Goal: Transaction & Acquisition: Purchase product/service

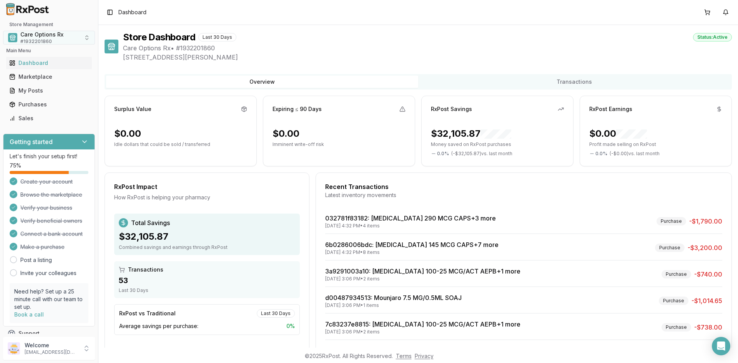
click at [43, 35] on span "Care Options Rx" at bounding box center [41, 35] width 43 height 8
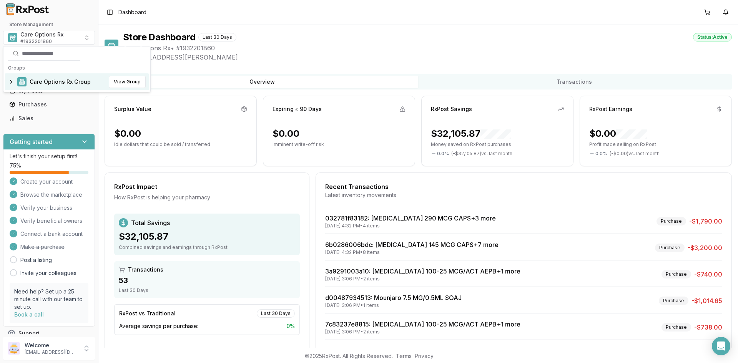
click at [45, 82] on span "Care Options Rx Group" at bounding box center [60, 82] width 61 height 8
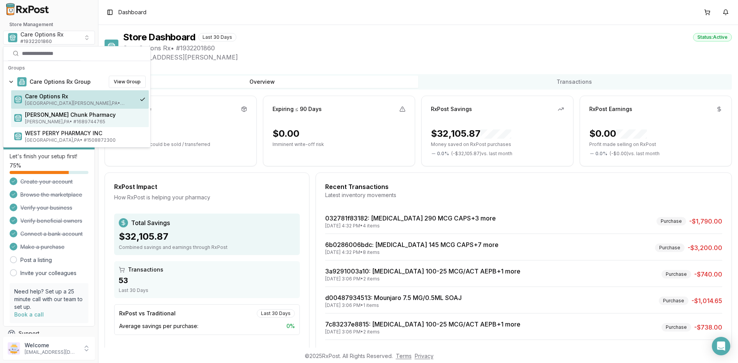
click at [51, 117] on span "[PERSON_NAME] Chunk Pharmacy" at bounding box center [85, 115] width 121 height 8
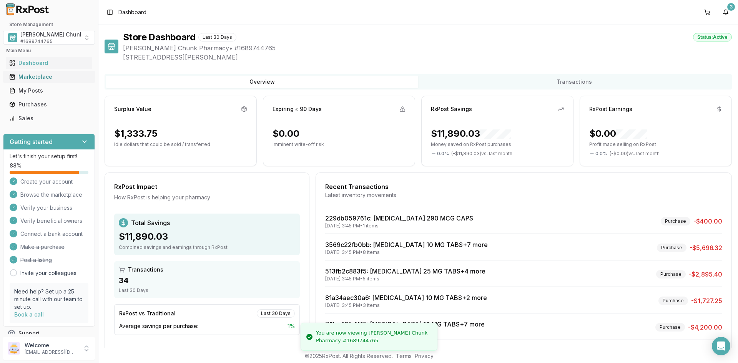
click at [50, 76] on div "Marketplace" at bounding box center [49, 77] width 80 height 8
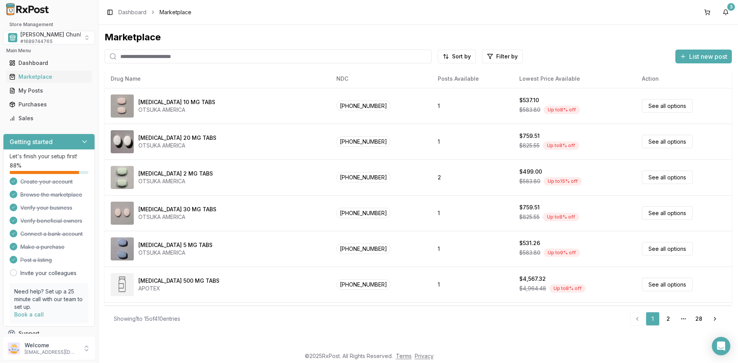
drag, startPoint x: 140, startPoint y: 57, endPoint x: 144, endPoint y: 56, distance: 4.2
click at [140, 57] on input "search" at bounding box center [267, 57] width 327 height 14
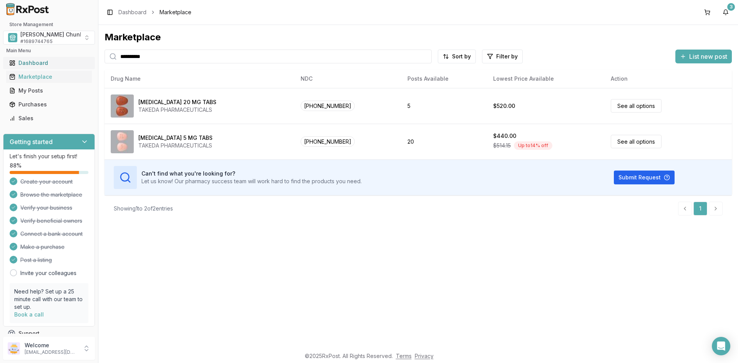
drag, startPoint x: 113, startPoint y: 58, endPoint x: 41, endPoint y: 58, distance: 72.2
click at [41, 58] on div "**********" at bounding box center [369, 181] width 738 height 363
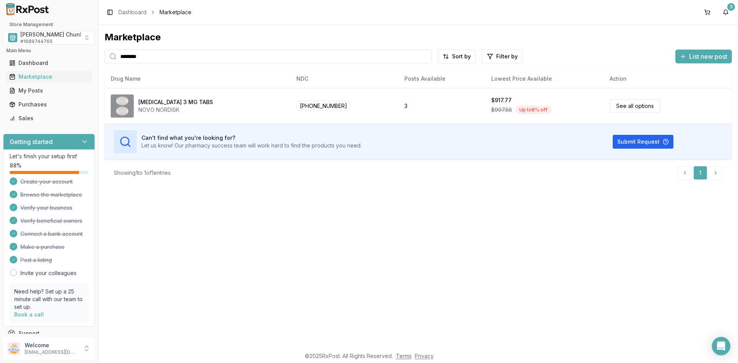
drag, startPoint x: 154, startPoint y: 55, endPoint x: 72, endPoint y: 53, distance: 82.2
click at [75, 52] on div "Store Management [PERSON_NAME] Chunk Pharmacy # 1689744765 Main Menu Dashboard …" at bounding box center [369, 181] width 738 height 363
type input "*******"
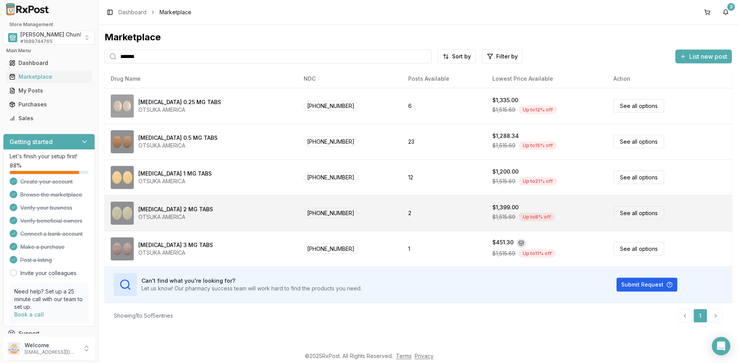
click at [165, 212] on div "[MEDICAL_DATA] 2 MG TABS" at bounding box center [175, 210] width 75 height 8
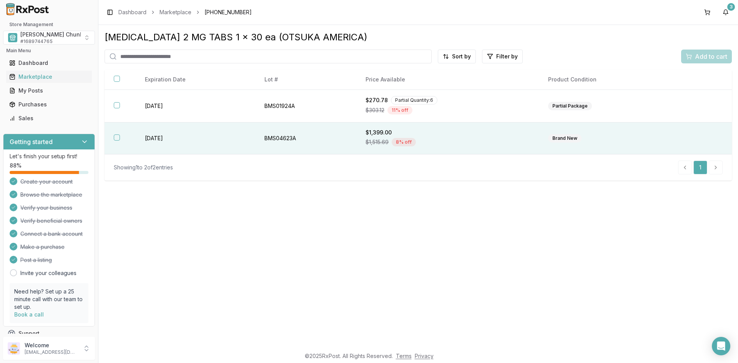
click at [164, 139] on td "[DATE]" at bounding box center [195, 139] width 119 height 32
click at [705, 57] on span "Add to cart" at bounding box center [711, 56] width 32 height 9
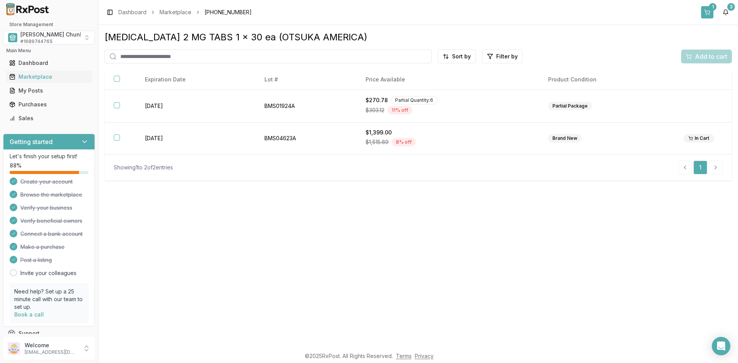
click at [708, 10] on button "1" at bounding box center [707, 12] width 12 height 12
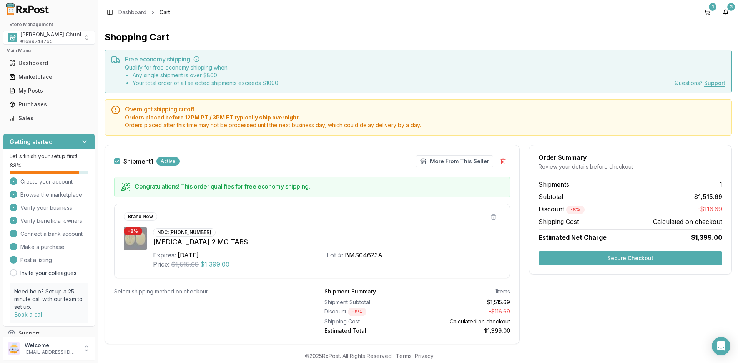
click at [582, 257] on button "Secure Checkout" at bounding box center [630, 258] width 184 height 14
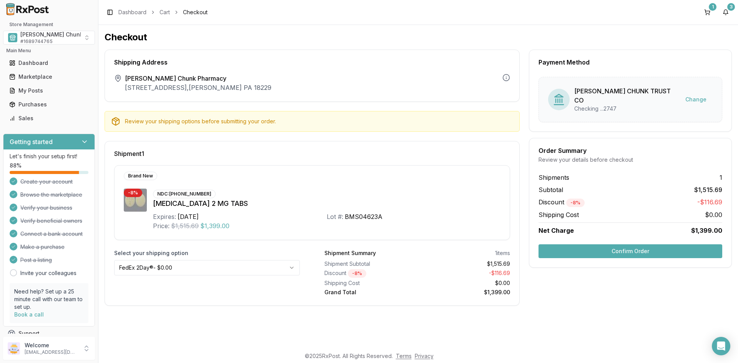
click at [590, 245] on button "Confirm Order" at bounding box center [630, 251] width 184 height 14
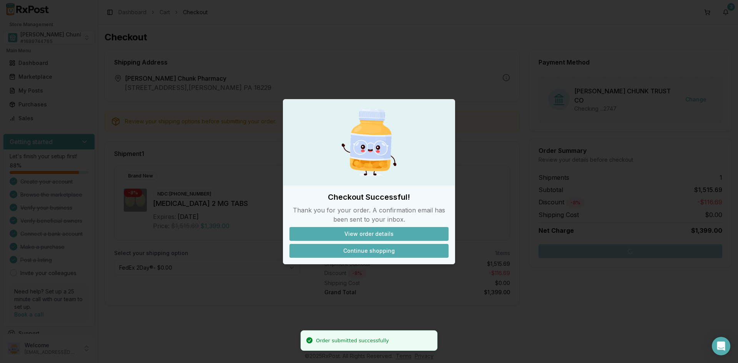
drag, startPoint x: 359, startPoint y: 247, endPoint x: 354, endPoint y: 247, distance: 4.6
click at [358, 247] on button "Continue shopping" at bounding box center [368, 251] width 159 height 14
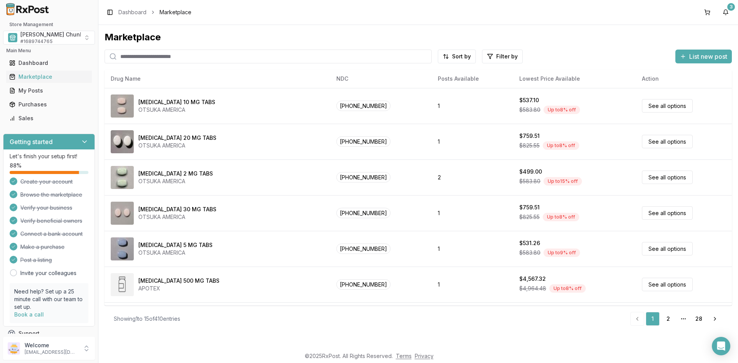
click at [155, 57] on input "search" at bounding box center [267, 57] width 327 height 14
type input "*******"
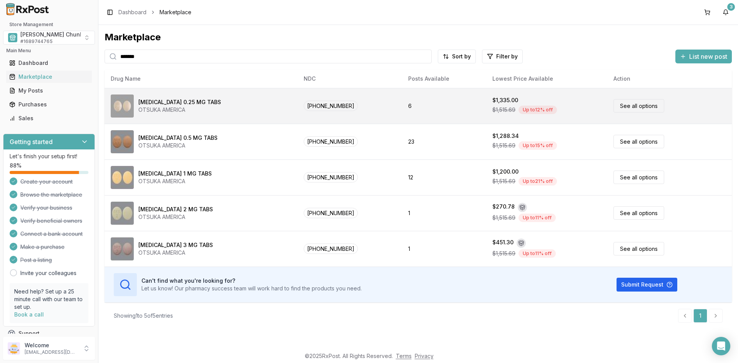
click at [721, 101] on td "See all options" at bounding box center [669, 106] width 124 height 36
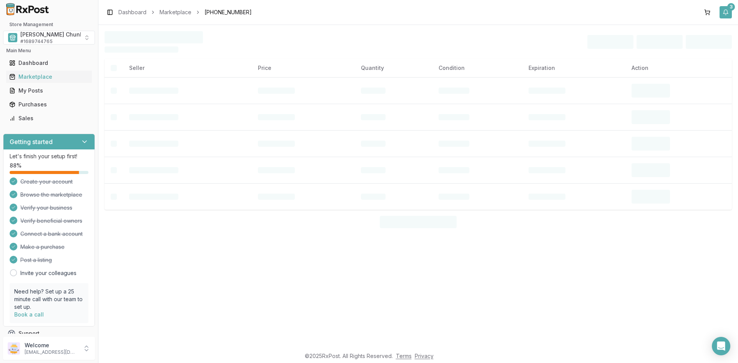
click at [728, 12] on button "3" at bounding box center [725, 12] width 12 height 12
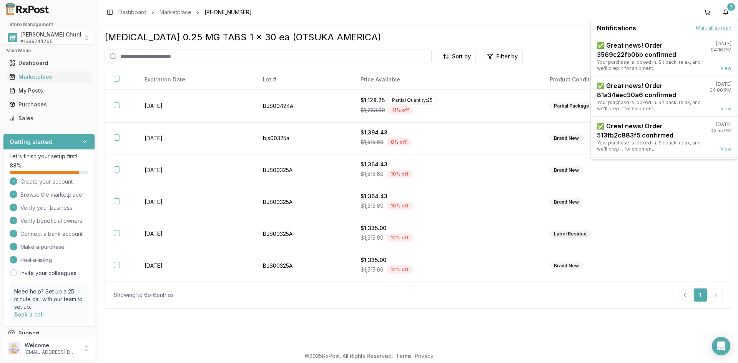
click at [705, 27] on button "Mark all as read" at bounding box center [713, 28] width 35 height 6
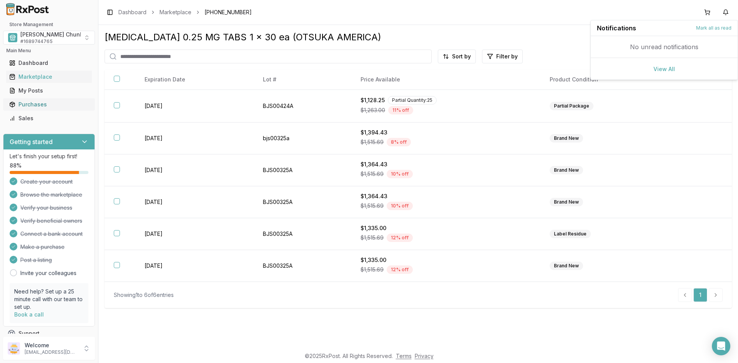
click at [31, 104] on div "Purchases" at bounding box center [49, 105] width 80 height 8
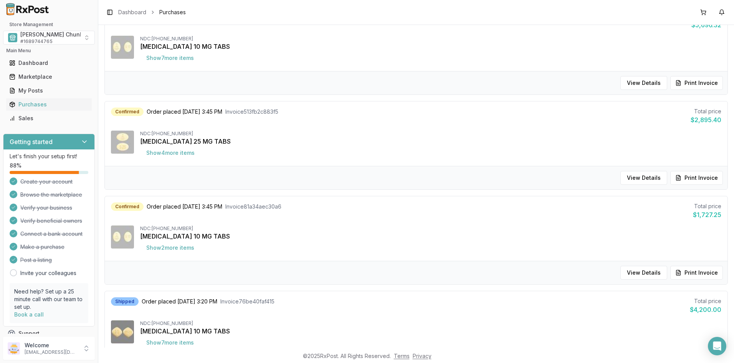
scroll to position [269, 0]
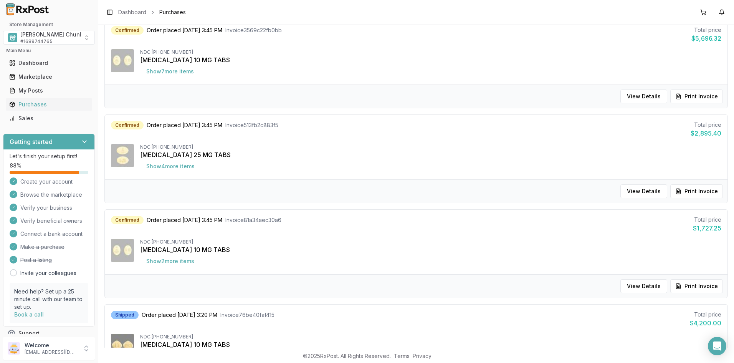
click at [360, 301] on div "All Purchases Pending Order placed [DATE] 5:36 PM Invoice e00f56ff46f6 Total pr…" at bounding box center [416, 302] width 624 height 955
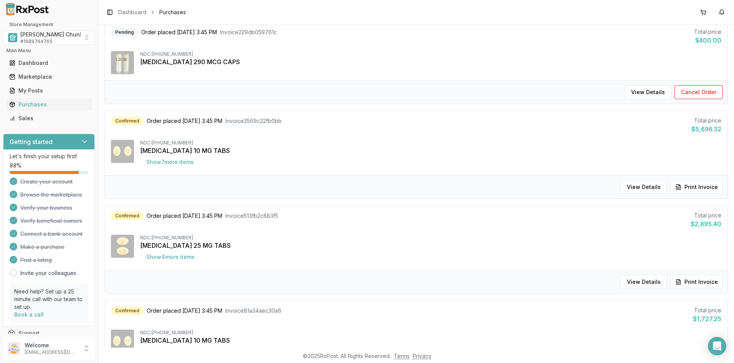
scroll to position [192, 0]
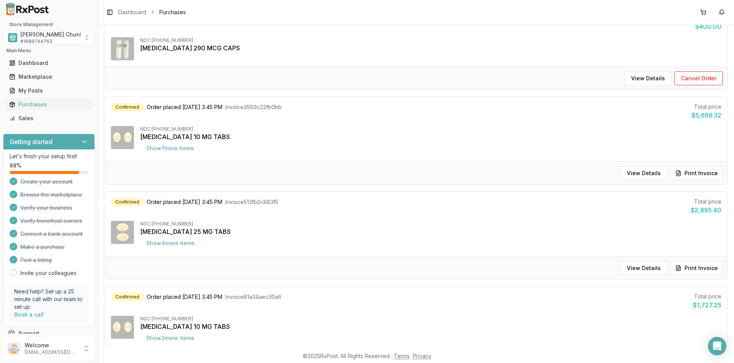
click at [379, 203] on div "Confirmed Order placed [DATE] 3:45 PM Invoice 513fb2c883f5 Total price $2,895.40" at bounding box center [416, 206] width 611 height 17
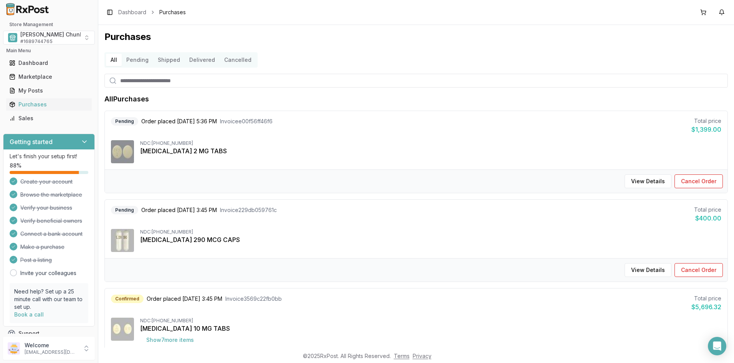
scroll to position [0, 0]
click at [41, 33] on span "[PERSON_NAME] Chunk Pharmacy" at bounding box center [65, 35] width 91 height 8
click at [44, 80] on span "Care Options Rx Group" at bounding box center [60, 82] width 61 height 8
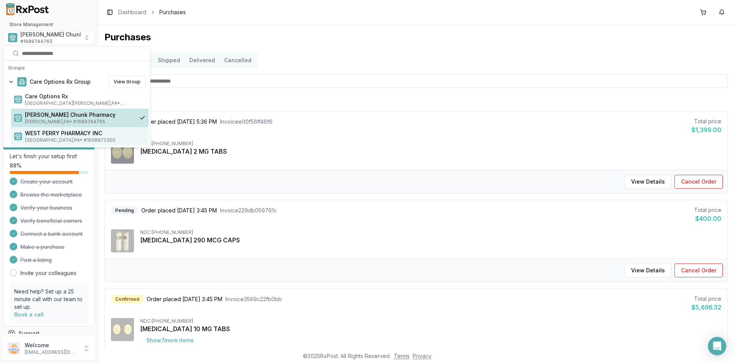
click at [44, 133] on span "WEST PERRY PHARMACY INC" at bounding box center [85, 133] width 121 height 8
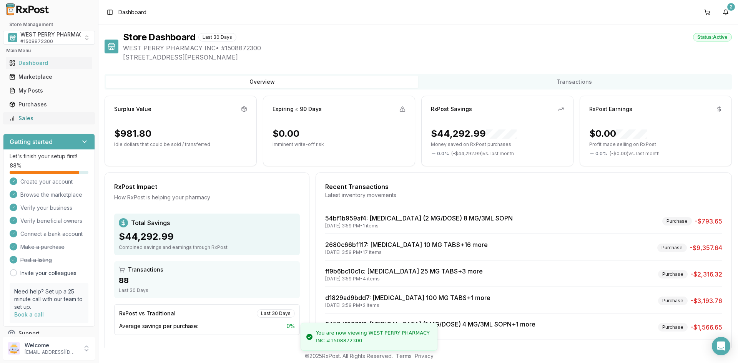
drag, startPoint x: 40, startPoint y: 102, endPoint x: 49, endPoint y: 113, distance: 13.7
click at [40, 102] on div "Purchases" at bounding box center [49, 105] width 80 height 8
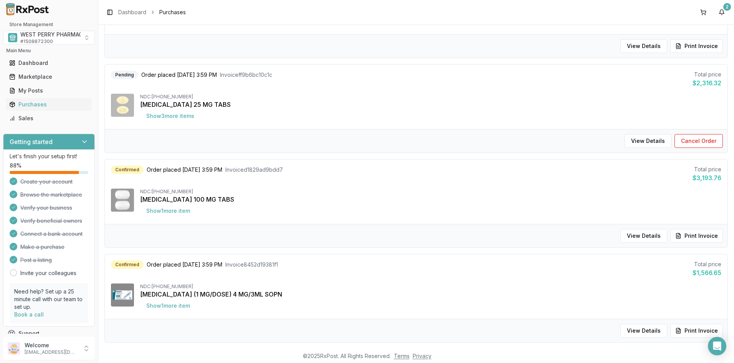
scroll to position [192, 0]
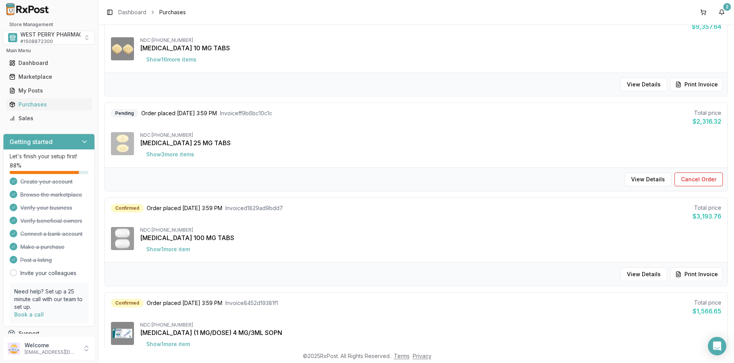
click at [306, 139] on div "[MEDICAL_DATA] 25 MG TABS" at bounding box center [431, 142] width 582 height 9
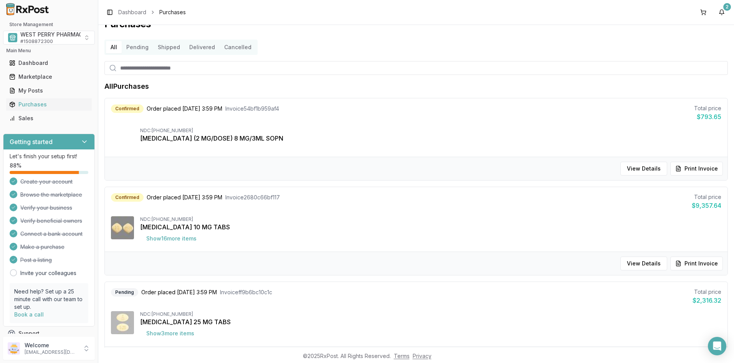
scroll to position [0, 0]
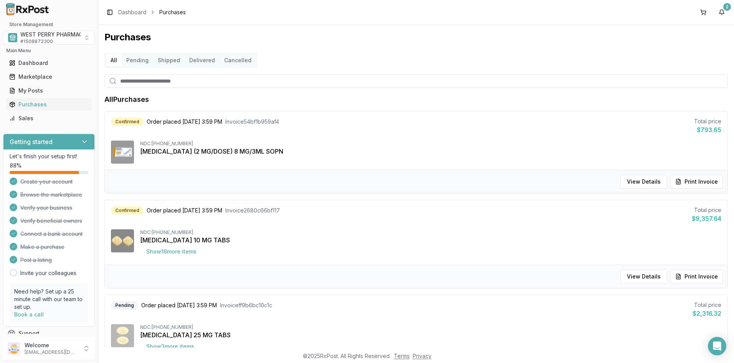
click at [328, 150] on div "[MEDICAL_DATA] (2 MG/DOSE) 8 MG/3ML SOPN" at bounding box center [431, 151] width 582 height 9
click at [37, 36] on span "WEST PERRY PHARMACY INC" at bounding box center [58, 35] width 77 height 8
click at [45, 83] on span "Care Options Rx Group" at bounding box center [60, 82] width 61 height 8
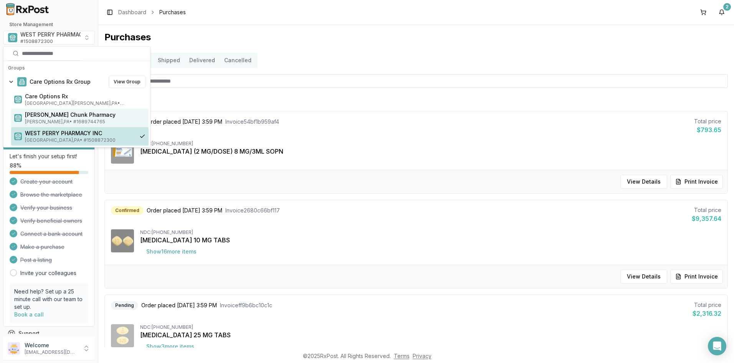
click at [47, 114] on span "[PERSON_NAME] Chunk Pharmacy" at bounding box center [85, 115] width 121 height 8
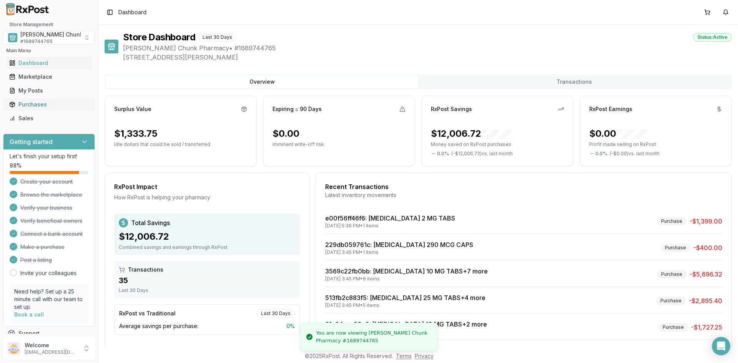
click at [22, 105] on div "Purchases" at bounding box center [49, 105] width 80 height 8
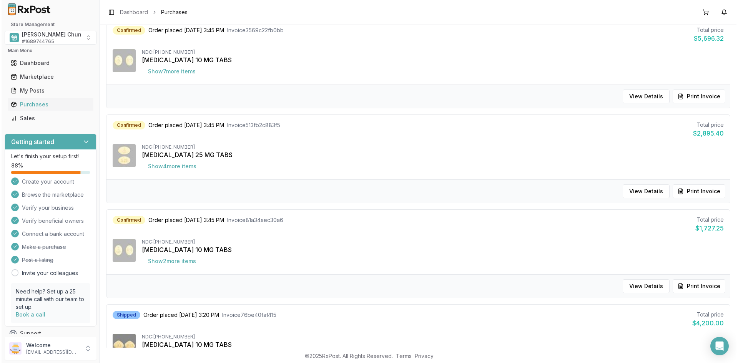
scroll to position [230, 0]
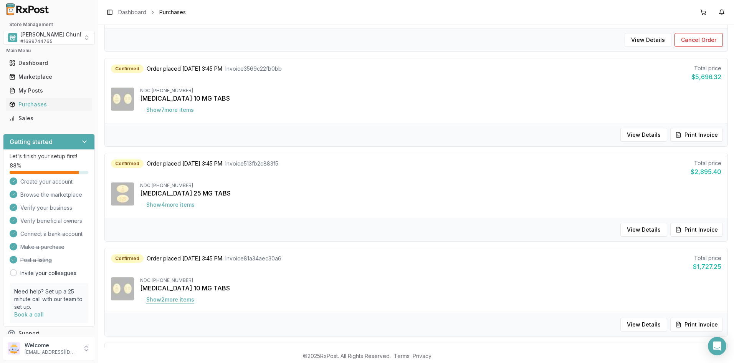
click at [175, 302] on button "Show 2 more item s" at bounding box center [170, 300] width 60 height 14
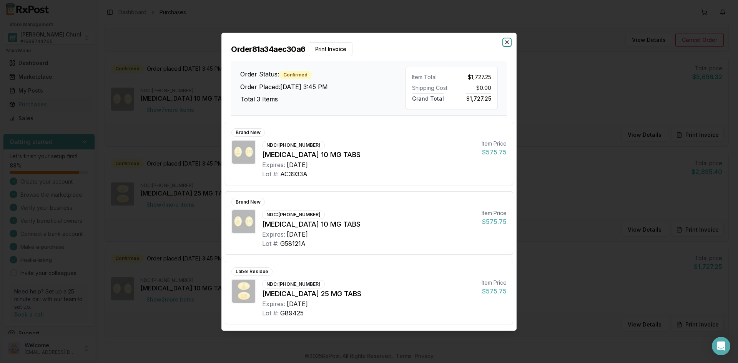
click at [505, 40] on icon "button" at bounding box center [507, 42] width 6 height 6
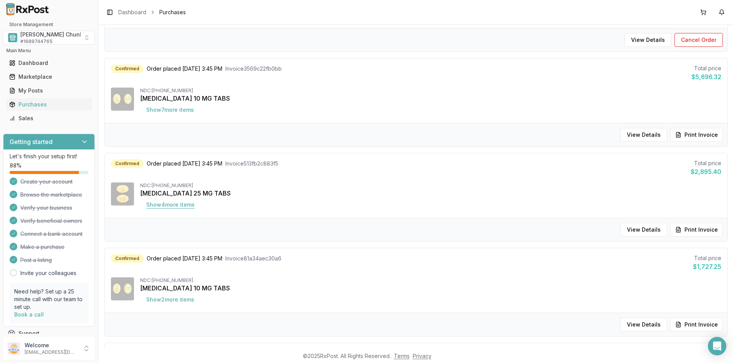
click at [181, 202] on button "Show 4 more item s" at bounding box center [170, 205] width 61 height 14
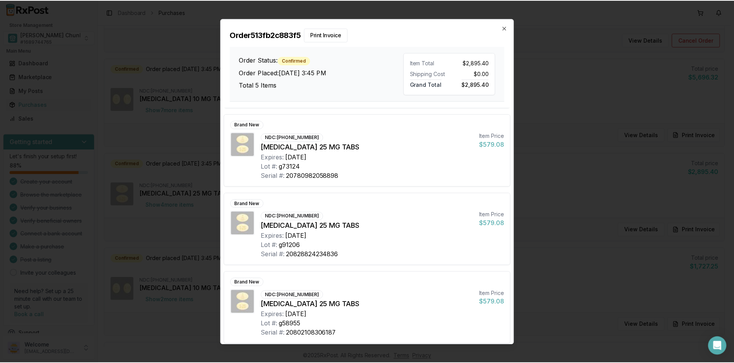
scroll to position [156, 0]
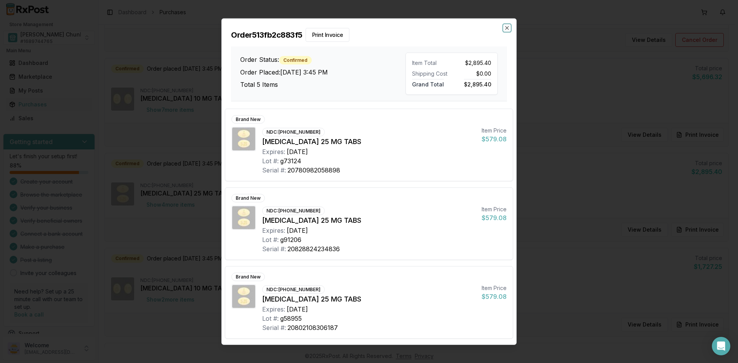
click at [508, 26] on icon "button" at bounding box center [506, 27] width 3 height 3
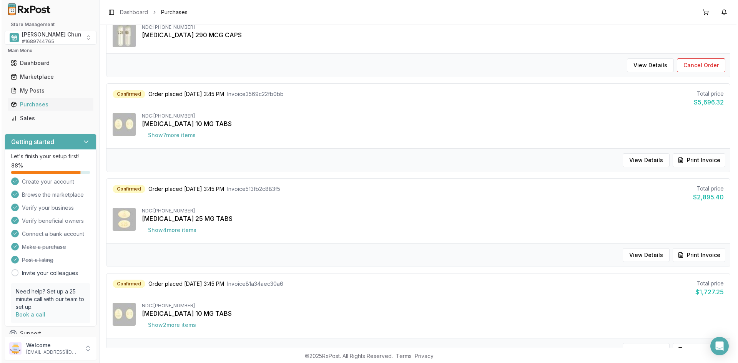
scroll to position [154, 0]
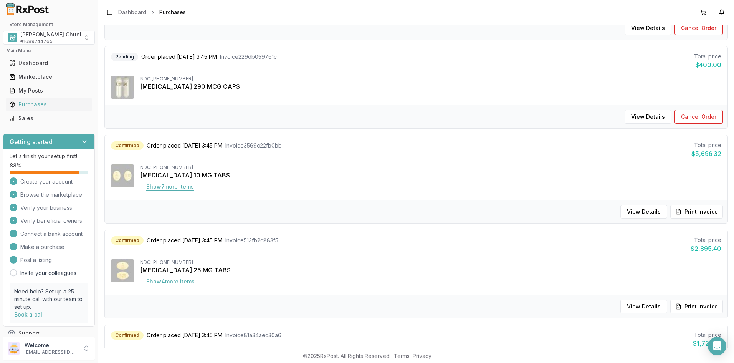
click at [181, 187] on button "Show 7 more item s" at bounding box center [170, 187] width 60 height 14
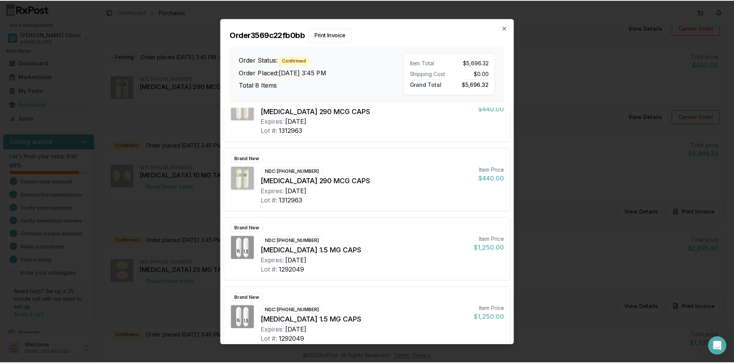
scroll to position [319, 0]
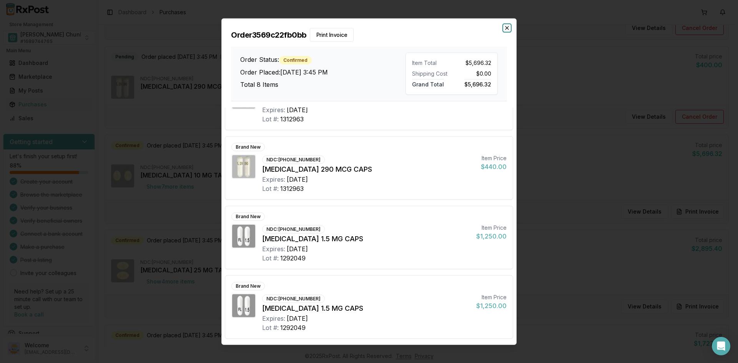
click at [509, 27] on icon "button" at bounding box center [507, 28] width 6 height 6
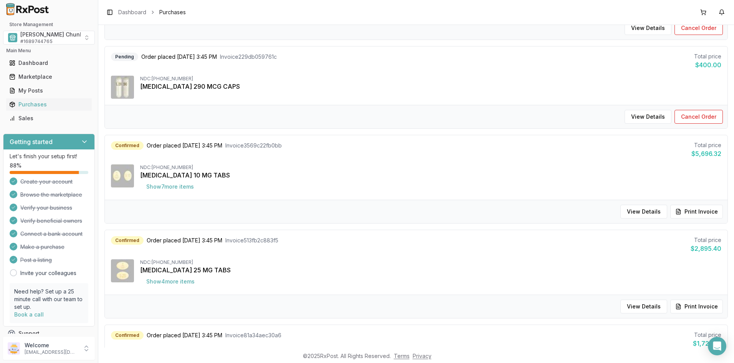
click at [269, 180] on div "NDC: [PHONE_NUMBER] [MEDICAL_DATA] 10 MG TABS Show 7 more item s" at bounding box center [431, 178] width 582 height 29
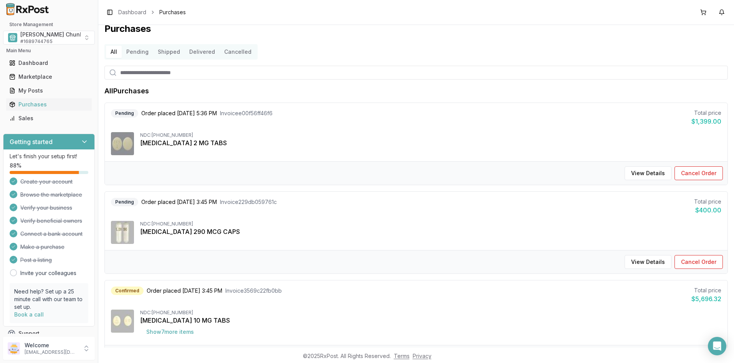
scroll to position [0, 0]
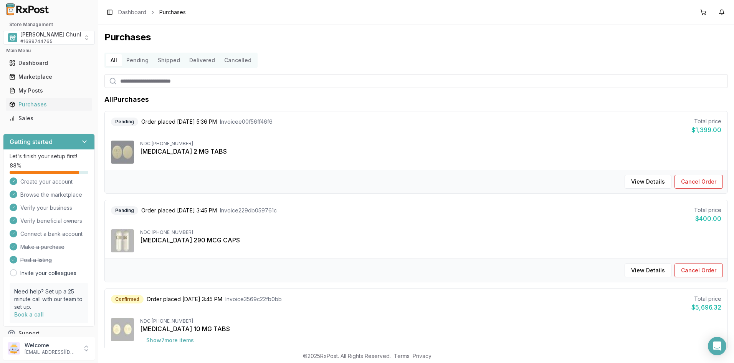
drag, startPoint x: 458, startPoint y: 87, endPoint x: 429, endPoint y: 85, distance: 29.3
click at [458, 87] on input "search" at bounding box center [416, 81] width 624 height 14
click at [373, 33] on h1 "Purchases" at bounding box center [416, 37] width 624 height 12
drag, startPoint x: 650, startPoint y: 50, endPoint x: 641, endPoint y: 49, distance: 8.5
click at [649, 50] on div "Purchases All Pending Shipped Delivered Cancelled All Purchases Pending Order p…" at bounding box center [416, 186] width 636 height 323
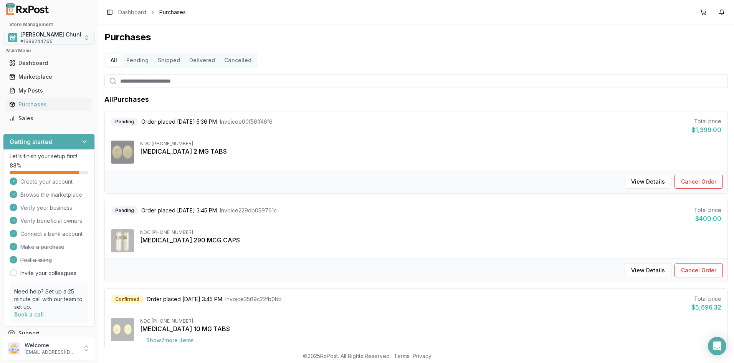
click at [37, 37] on span "[PERSON_NAME] Chunk Pharmacy" at bounding box center [65, 35] width 91 height 8
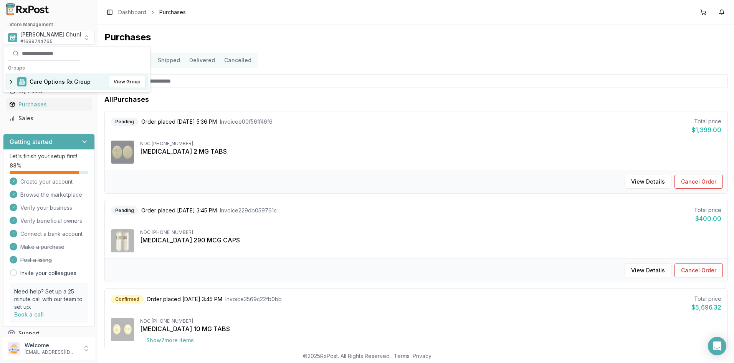
click at [57, 75] on div "Care Options Rx Group View Group" at bounding box center [77, 81] width 144 height 17
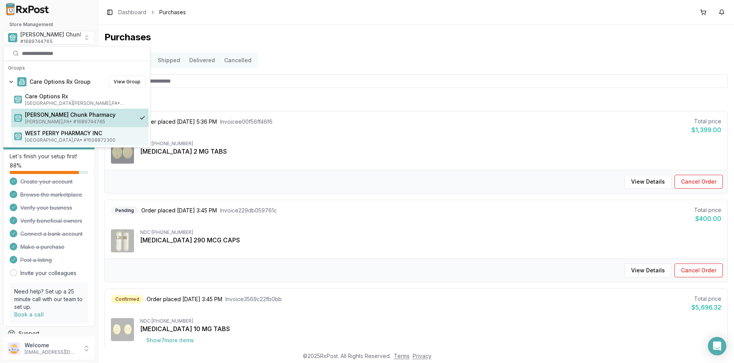
click at [55, 137] on span "Loysville , PA • # 1508872300" at bounding box center [85, 140] width 121 height 6
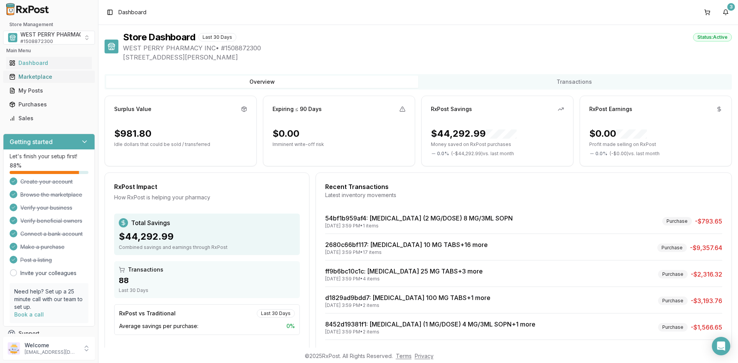
click at [33, 78] on div "Marketplace" at bounding box center [49, 77] width 80 height 8
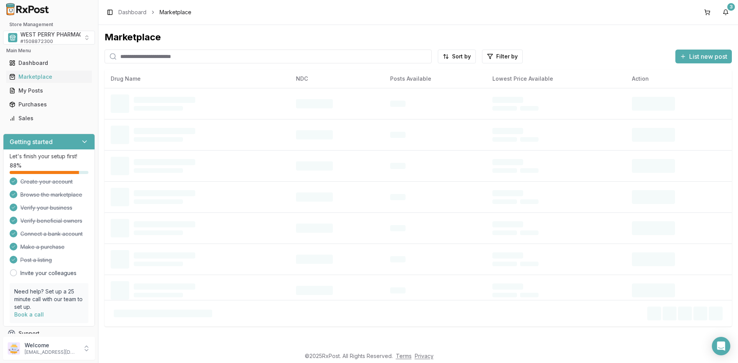
drag, startPoint x: 143, startPoint y: 57, endPoint x: 139, endPoint y: 59, distance: 4.3
click at [143, 57] on input "search" at bounding box center [267, 57] width 327 height 14
type input "*******"
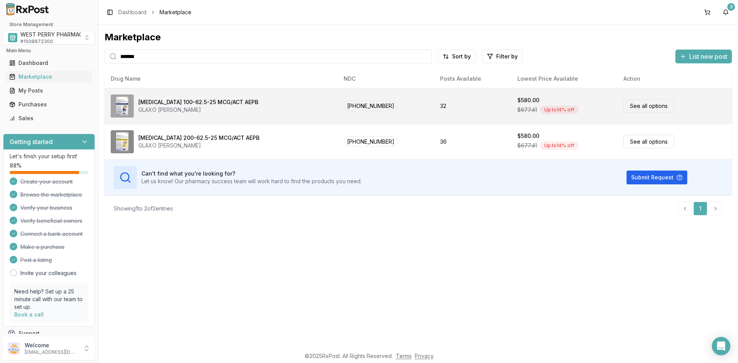
click at [181, 108] on div "GLAXO [PERSON_NAME]" at bounding box center [198, 110] width 120 height 8
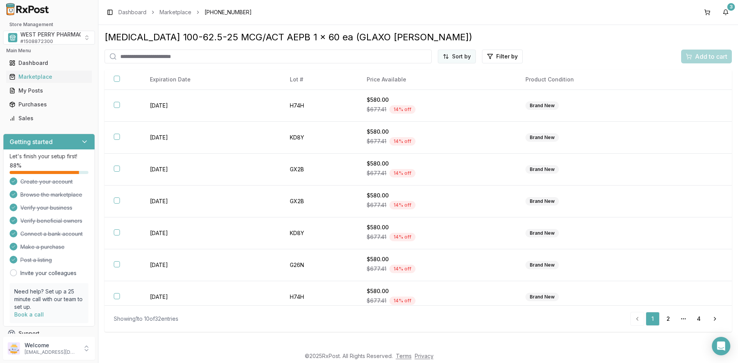
click at [452, 56] on html "Store Management WEST PERRY PHARMACY INC # 1508872300 Main Menu Dashboard Marke…" at bounding box center [369, 181] width 738 height 363
click at [443, 100] on div "Best Discount (High to Low)" at bounding box center [437, 101] width 73 height 20
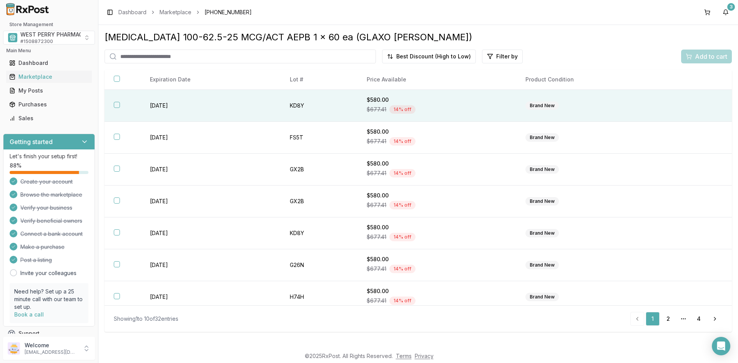
click at [159, 105] on td "2027-04-30" at bounding box center [210, 106] width 139 height 32
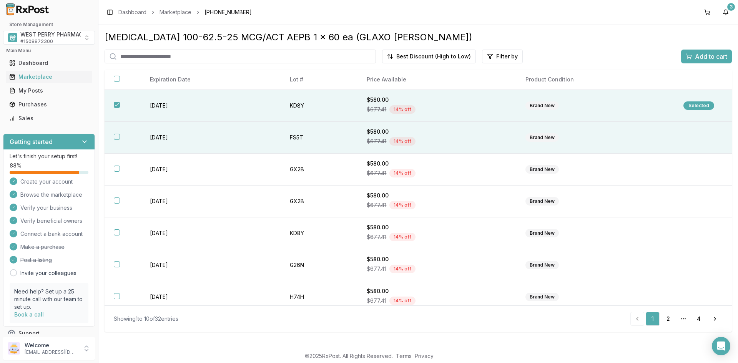
click at [157, 134] on td "2027-02-28" at bounding box center [210, 138] width 139 height 32
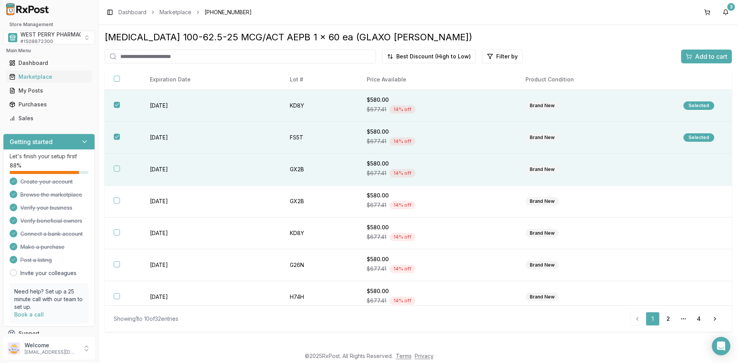
click at [154, 167] on td "2027-04-30" at bounding box center [210, 170] width 139 height 32
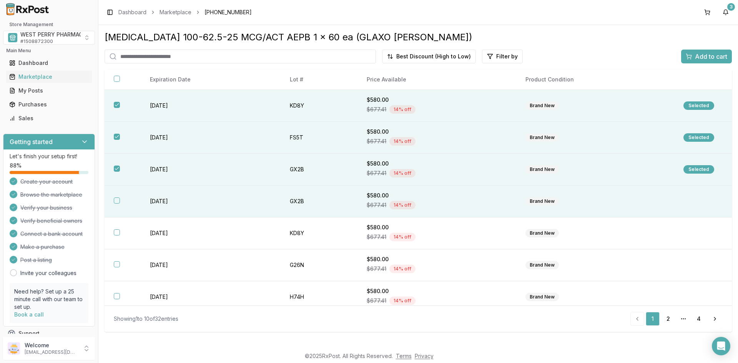
click at [157, 206] on td "2027-04-30" at bounding box center [210, 202] width 139 height 32
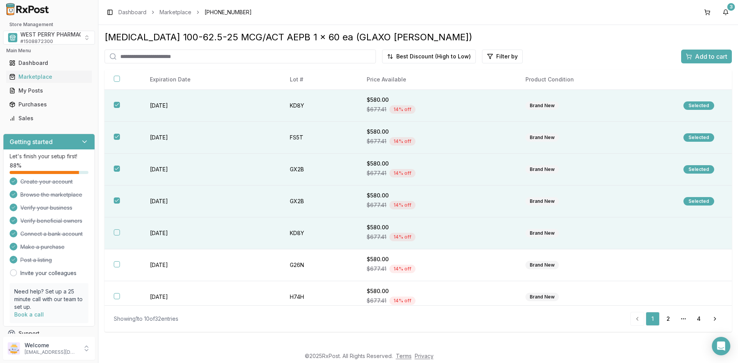
click at [153, 235] on td "2027-04-30" at bounding box center [210, 233] width 139 height 32
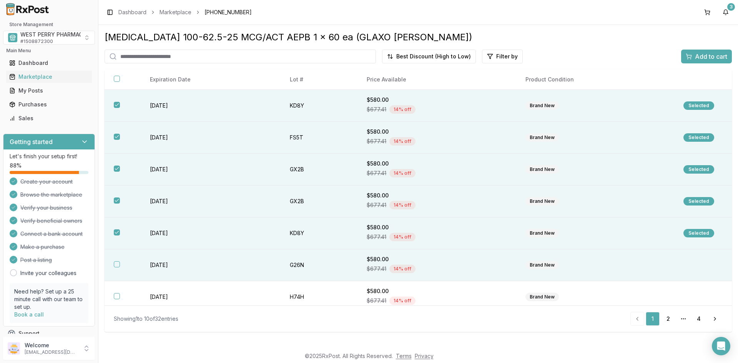
click at [156, 261] on td "2027-02-28" at bounding box center [210, 265] width 139 height 32
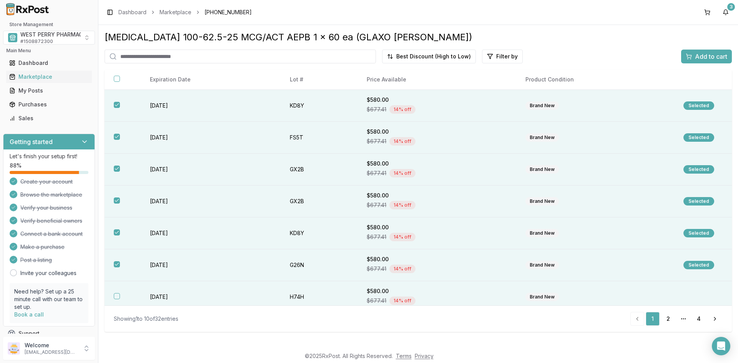
click at [155, 295] on td "2027-04-30" at bounding box center [210, 297] width 139 height 32
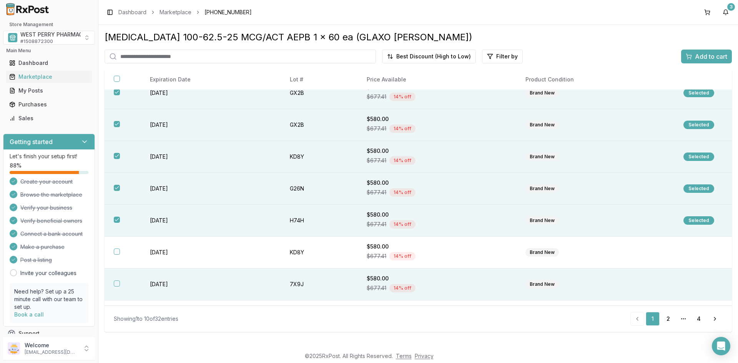
scroll to position [77, 0]
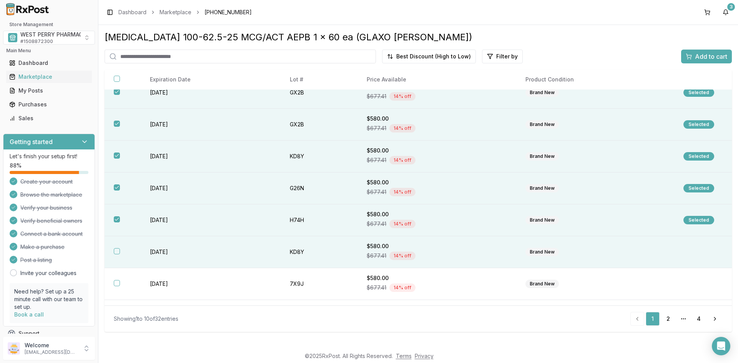
click at [161, 252] on td "2027-04-30" at bounding box center [210, 252] width 139 height 32
click at [699, 57] on span "Add to cart" at bounding box center [711, 56] width 32 height 9
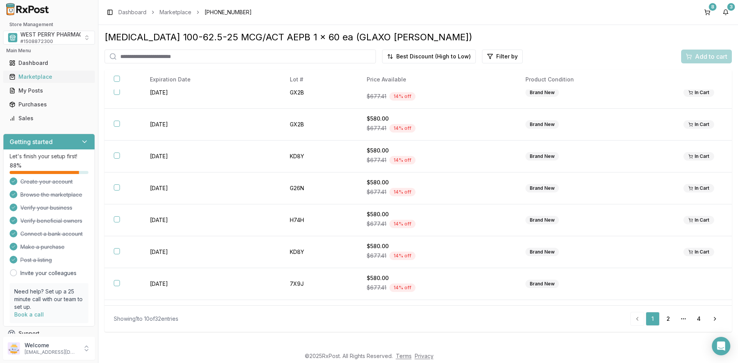
click at [42, 78] on div "Marketplace" at bounding box center [49, 77] width 80 height 8
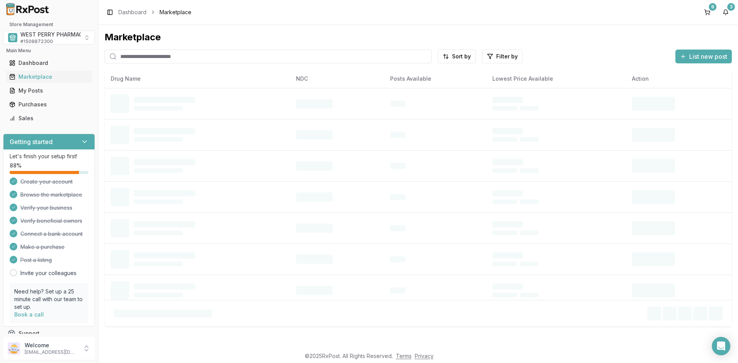
click at [149, 58] on input "search" at bounding box center [267, 57] width 327 height 14
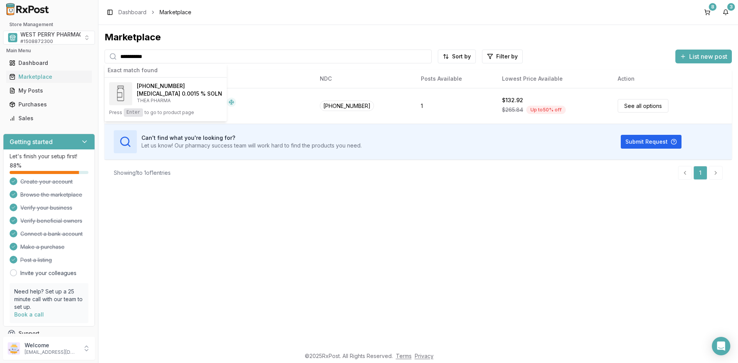
click at [205, 193] on div "**********" at bounding box center [417, 186] width 639 height 323
drag, startPoint x: 102, startPoint y: 54, endPoint x: 63, endPoint y: 54, distance: 39.2
click at [63, 54] on div "**********" at bounding box center [369, 181] width 738 height 363
type input "*******"
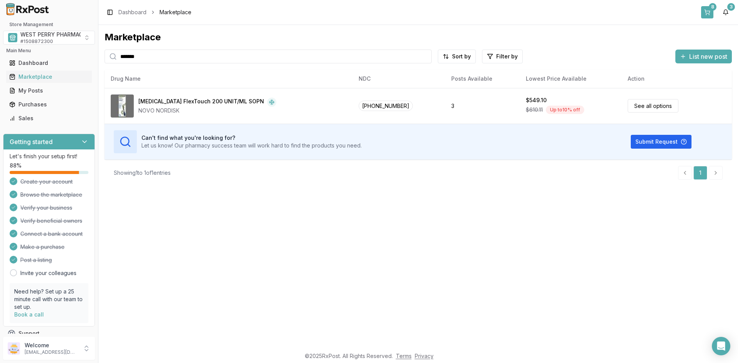
click at [707, 8] on button "8" at bounding box center [707, 12] width 12 height 12
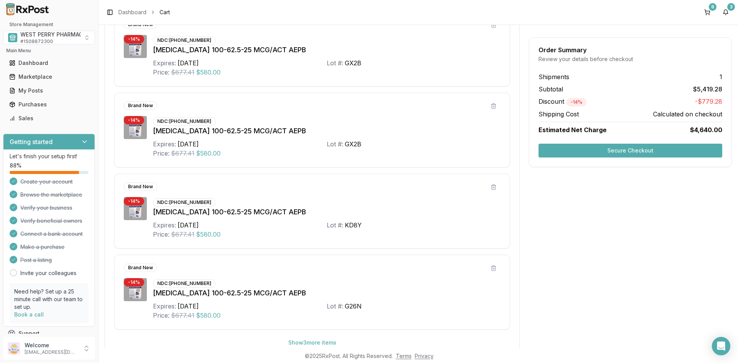
scroll to position [362, 0]
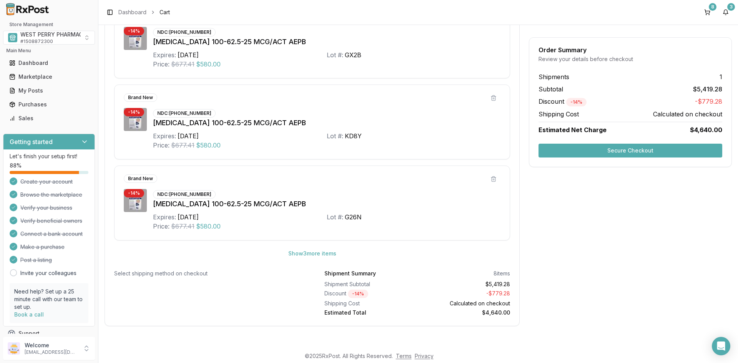
click at [629, 146] on button "Secure Checkout" at bounding box center [630, 151] width 184 height 14
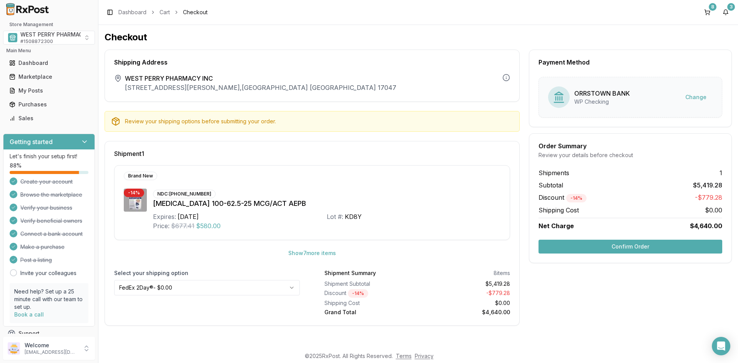
click at [600, 245] on button "Confirm Order" at bounding box center [630, 247] width 184 height 14
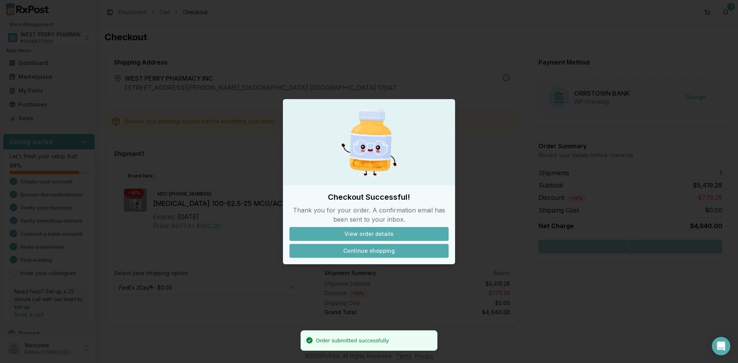
click at [376, 247] on button "Continue shopping" at bounding box center [368, 251] width 159 height 14
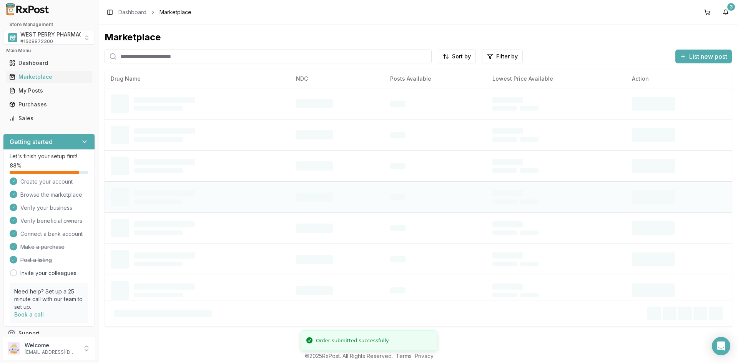
click at [265, 184] on td at bounding box center [196, 196] width 185 height 31
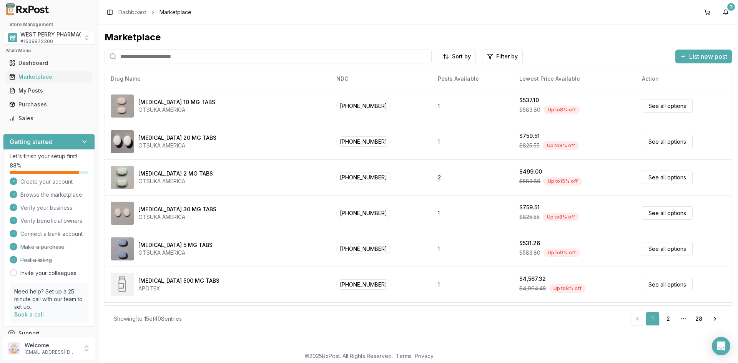
click at [131, 58] on input "search" at bounding box center [267, 57] width 327 height 14
type input "*******"
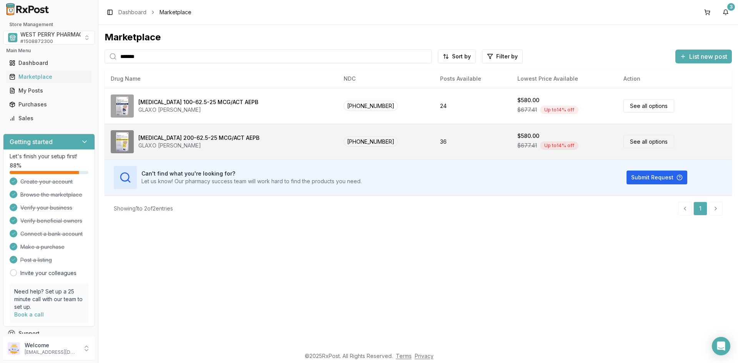
click at [170, 139] on div "Trelegy Ellipta 200-62.5-25 MCG/ACT AEPB" at bounding box center [198, 138] width 121 height 8
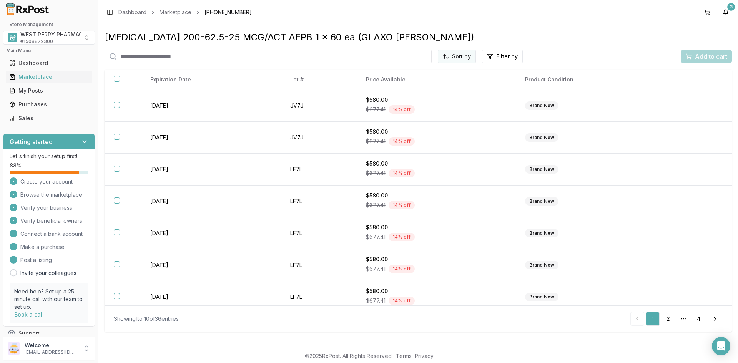
click at [448, 55] on html "Store Management WEST PERRY PHARMACY INC # 1508872300 Main Menu Dashboard Marke…" at bounding box center [369, 181] width 738 height 363
click at [437, 96] on div "Best Discount (High to Low)" at bounding box center [437, 101] width 73 height 20
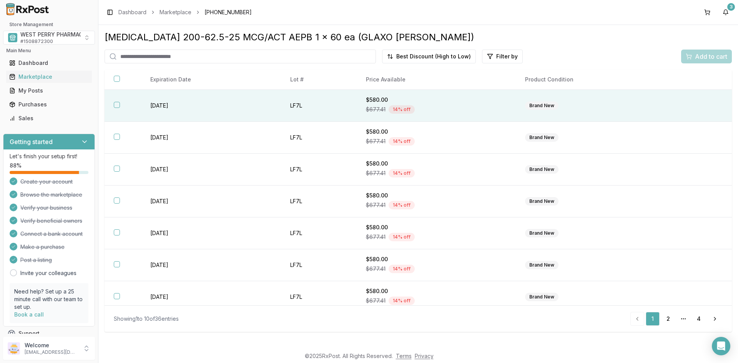
click at [162, 105] on td "2027-04-30" at bounding box center [211, 106] width 140 height 32
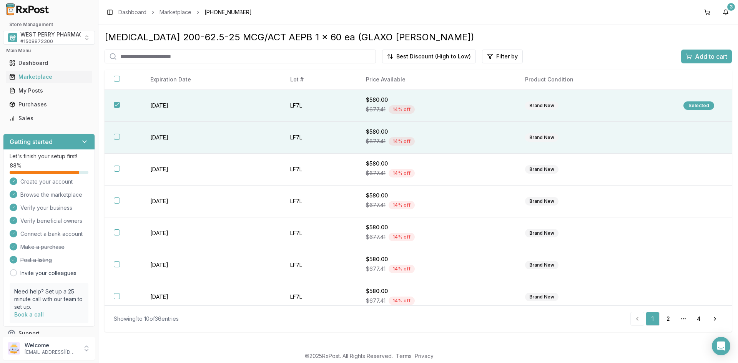
click at [170, 136] on td "2027-04-30" at bounding box center [211, 138] width 140 height 32
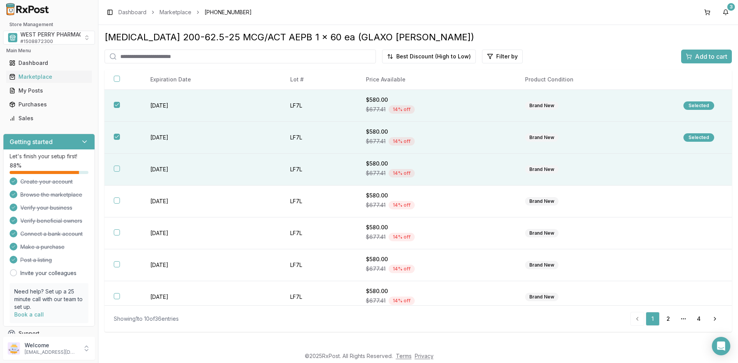
click at [162, 163] on td "2027-04-30" at bounding box center [211, 170] width 140 height 32
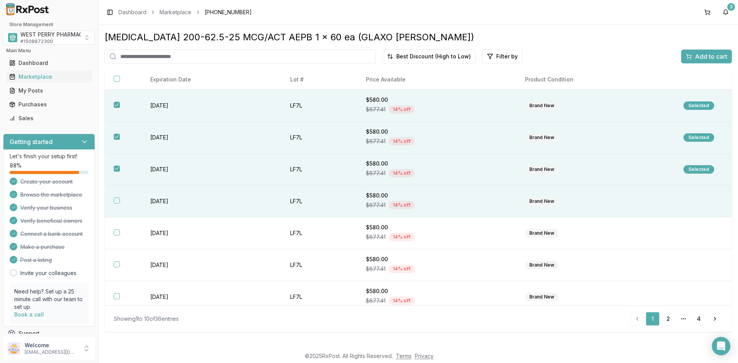
click at [163, 202] on td "2027-04-30" at bounding box center [211, 202] width 140 height 32
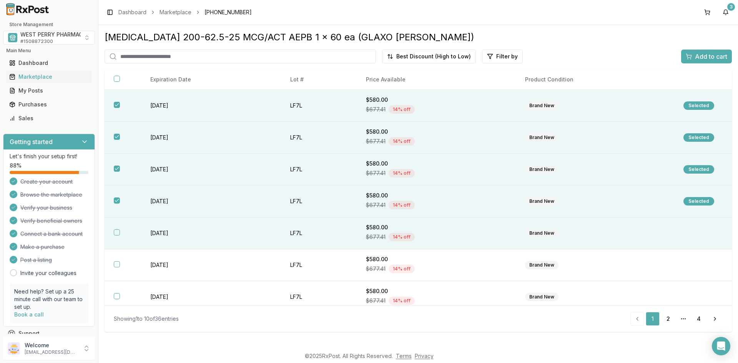
click at [159, 230] on td "2027-04-30" at bounding box center [211, 233] width 140 height 32
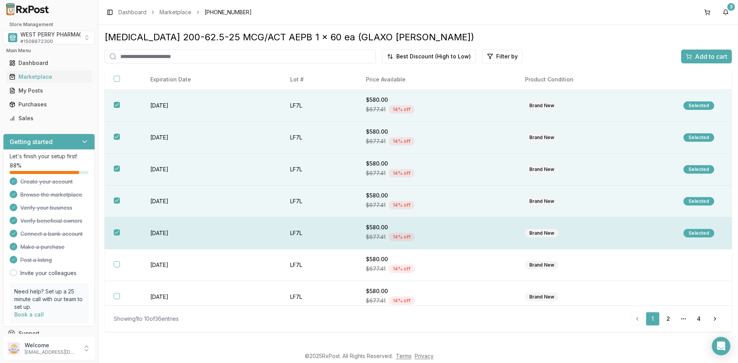
click at [153, 232] on td "2027-04-30" at bounding box center [211, 233] width 140 height 32
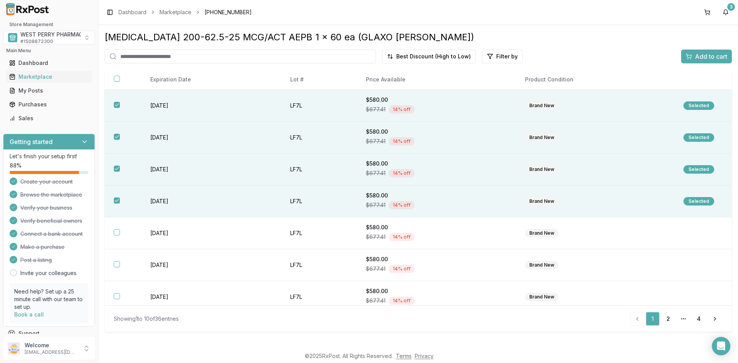
click at [703, 56] on span "Add to cart" at bounding box center [711, 56] width 32 height 9
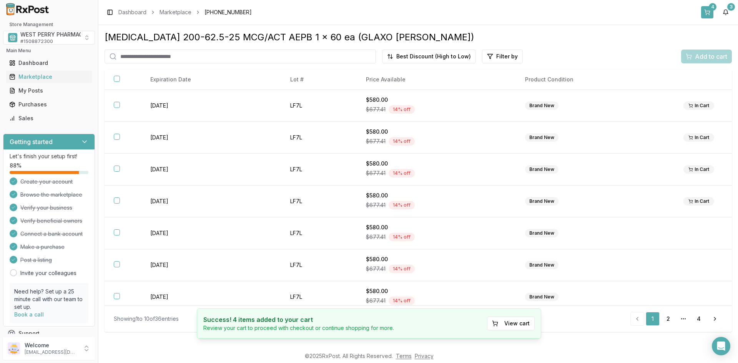
click at [706, 12] on button "4" at bounding box center [707, 12] width 12 height 12
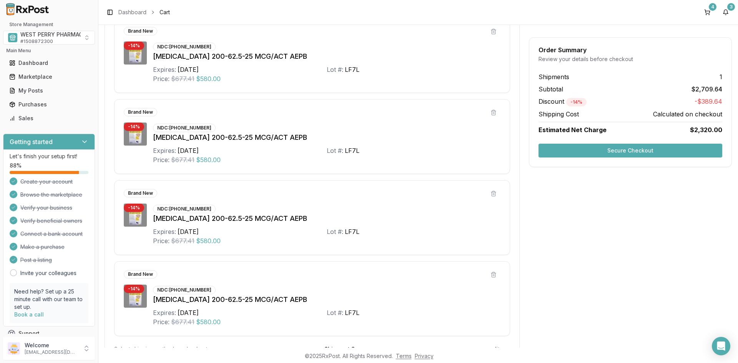
scroll to position [261, 0]
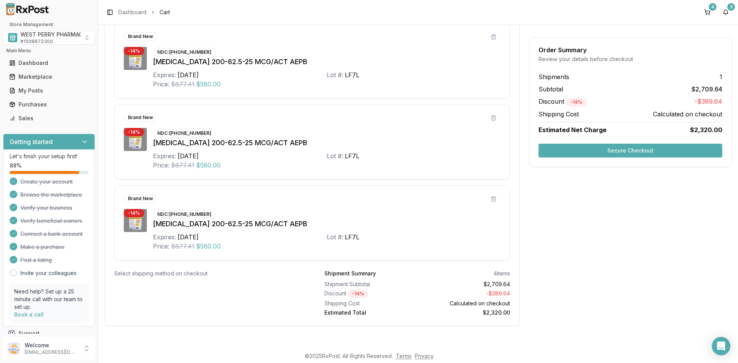
click at [588, 152] on button "Secure Checkout" at bounding box center [630, 151] width 184 height 14
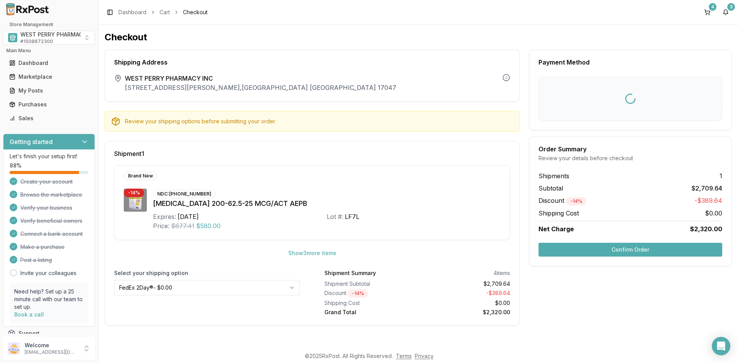
click at [587, 250] on button "Confirm Order" at bounding box center [630, 250] width 184 height 14
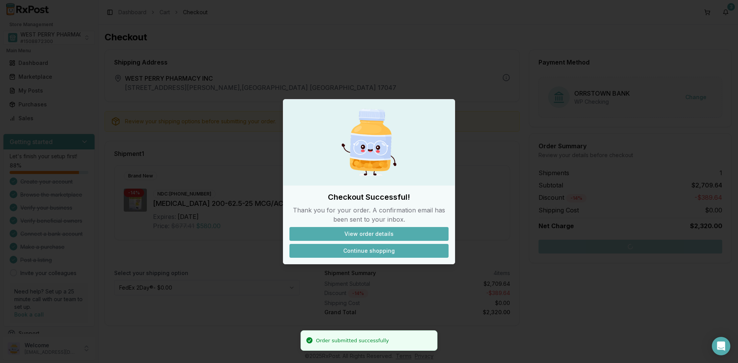
click at [370, 244] on button "Continue shopping" at bounding box center [368, 251] width 159 height 14
